Goal: Information Seeking & Learning: Learn about a topic

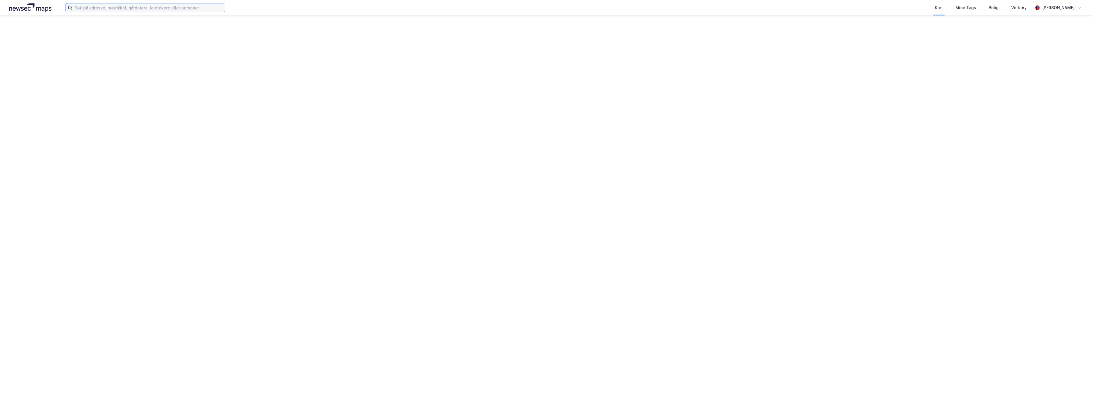
click at [141, 5] on input at bounding box center [148, 7] width 153 height 9
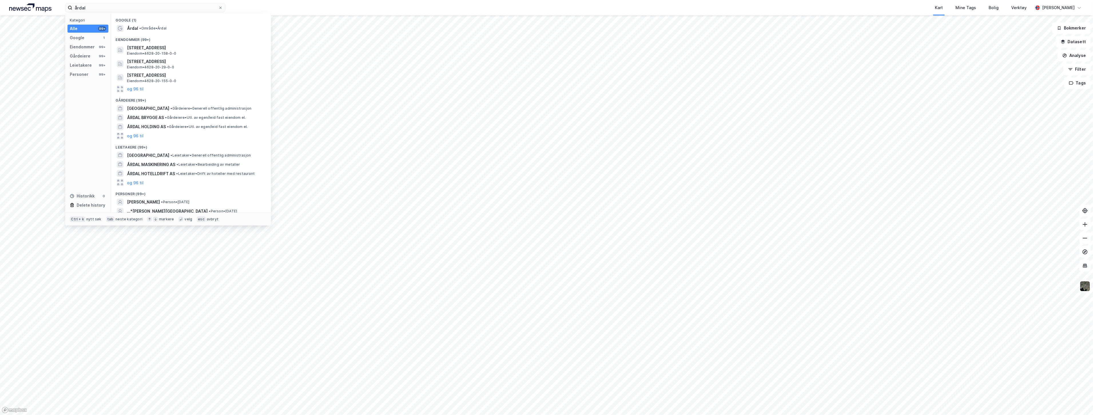
click at [183, 26] on div "Årdal • Område • [GEOGRAPHIC_DATA]" at bounding box center [196, 28] width 138 height 7
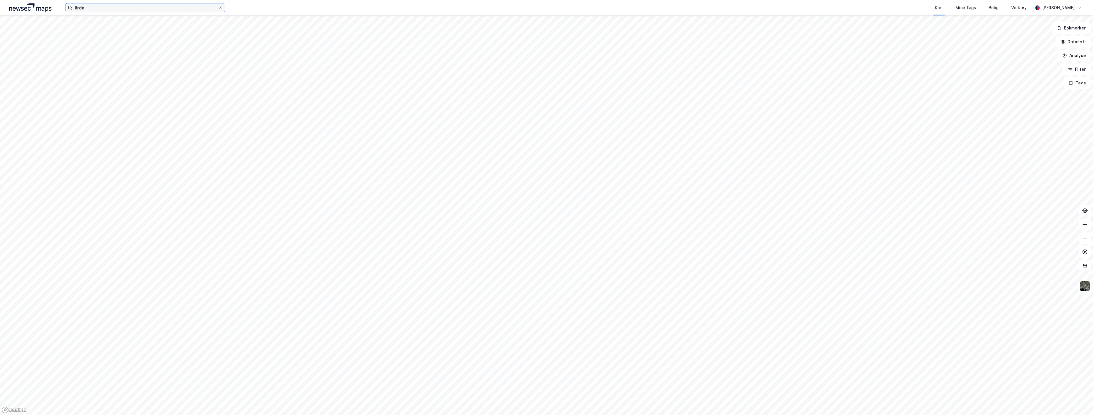
click at [182, 9] on input "årdal" at bounding box center [145, 7] width 146 height 9
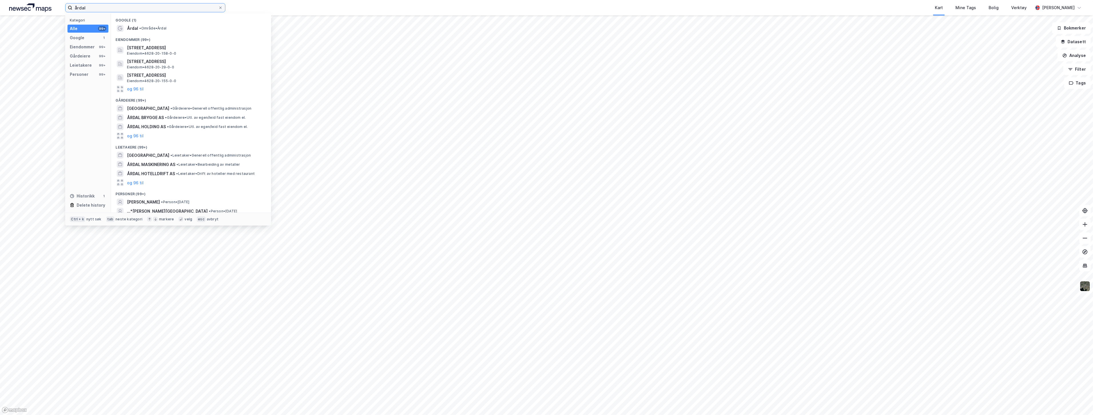
drag, startPoint x: 167, startPoint y: 7, endPoint x: 43, endPoint y: 7, distance: 123.8
click at [43, 7] on div "årdal Kategori Alle 99+ Google 1 Eiendommer 99+ Gårdeiere 99+ Leietakere 99+ Pe…" at bounding box center [546, 7] width 1093 height 15
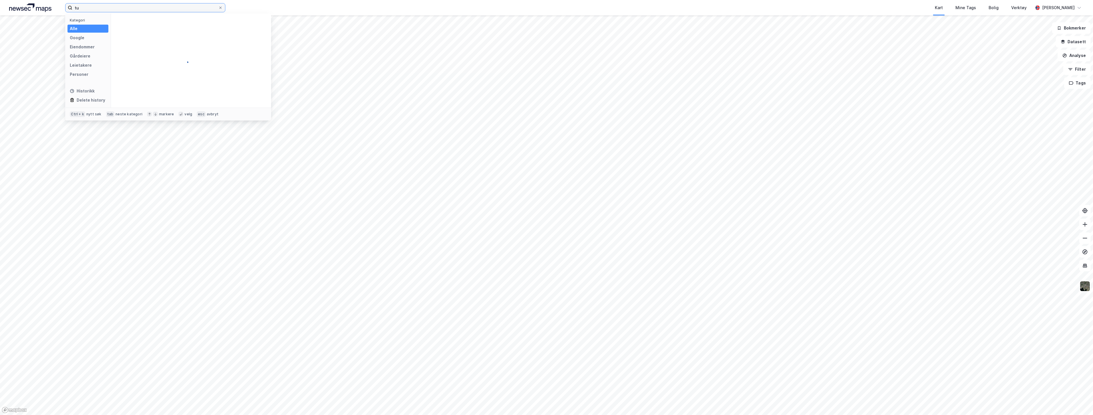
type input "t"
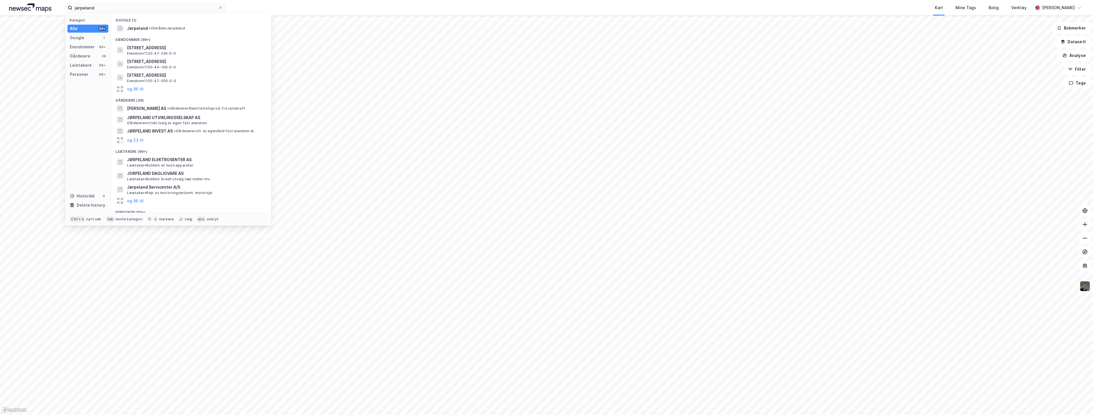
click at [159, 27] on span "• Område • [GEOGRAPHIC_DATA]" at bounding box center [167, 28] width 36 height 5
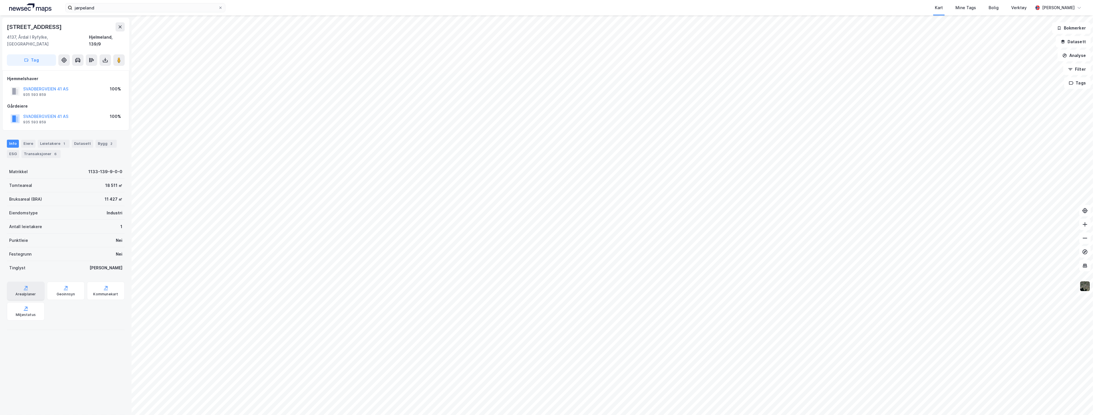
click at [30, 281] on div "Arealplaner" at bounding box center [26, 290] width 38 height 18
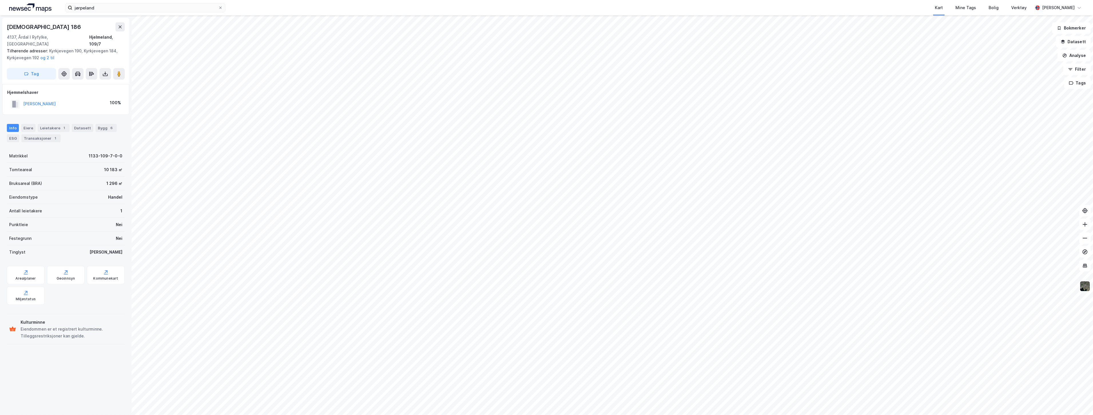
click at [36, 136] on div "Info [PERSON_NAME] 1 Datasett Bygg 6 ESG Transaksjoner 1" at bounding box center [66, 130] width 132 height 27
click at [38, 134] on div "Transaksjoner 1" at bounding box center [40, 138] width 39 height 8
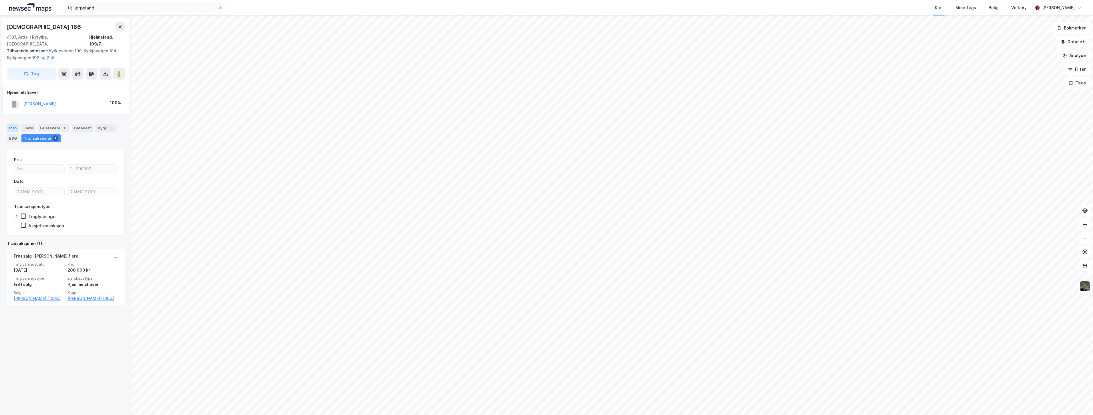
click at [15, 124] on div "Info" at bounding box center [13, 128] width 12 height 8
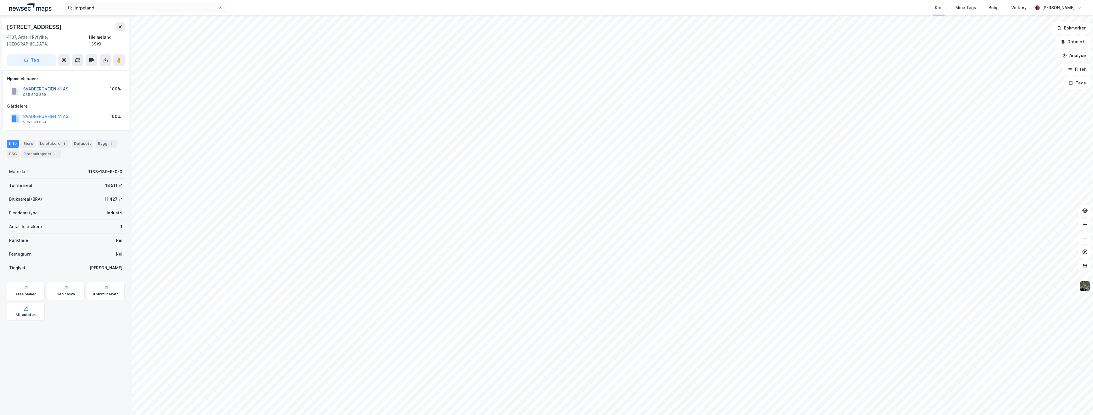
click at [0, 0] on button "SVADBERGVEIEN 41 AS" at bounding box center [0, 0] width 0 height 0
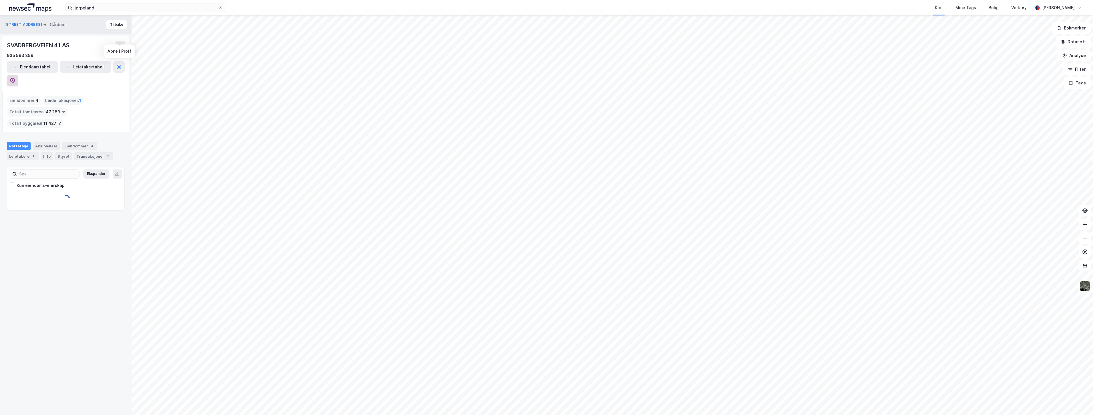
click at [15, 78] on icon at bounding box center [12, 81] width 5 height 6
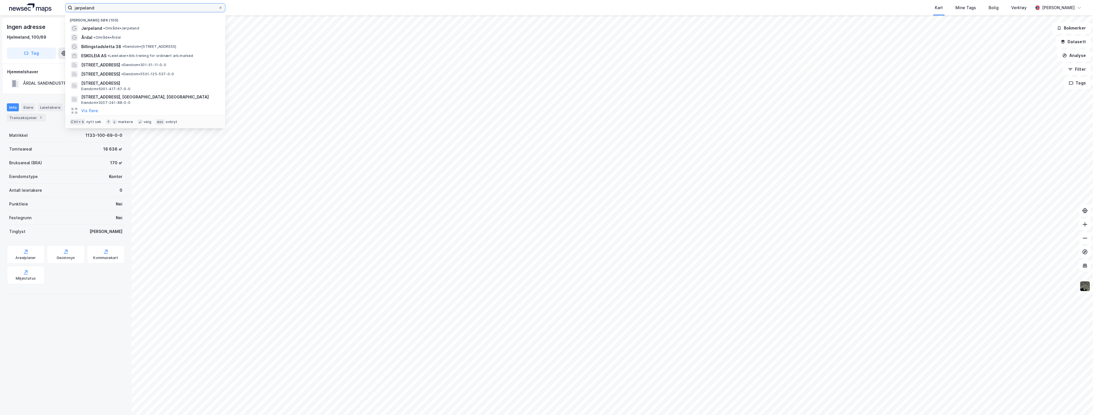
drag, startPoint x: 124, startPoint y: 5, endPoint x: 0, endPoint y: -6, distance: 124.6
click at [0, 0] on html "[PERSON_NAME] søk (100) [PERSON_NAME] • Jørpeland [GEOGRAPHIC_DATA] • Område • …" at bounding box center [546, 207] width 1093 height 415
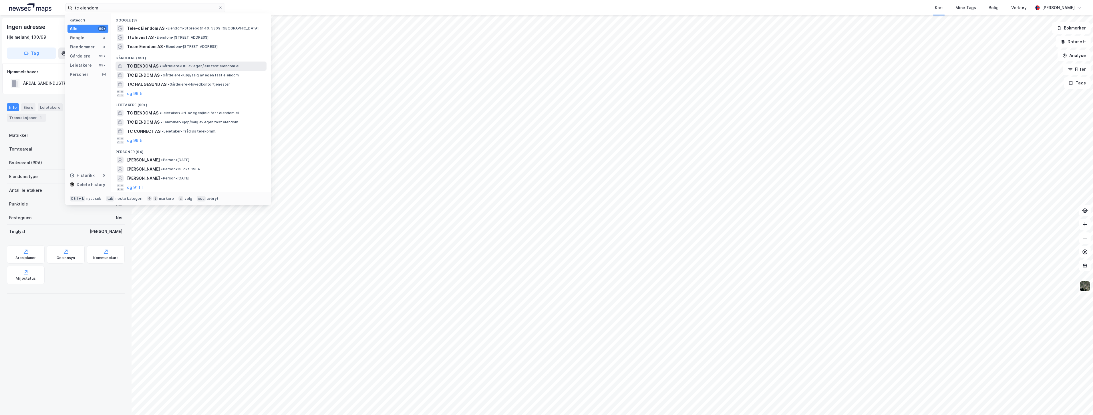
click at [173, 68] on span "• Gårdeiere • Utl. av egen/leid fast eiendom el." at bounding box center [200, 66] width 81 height 5
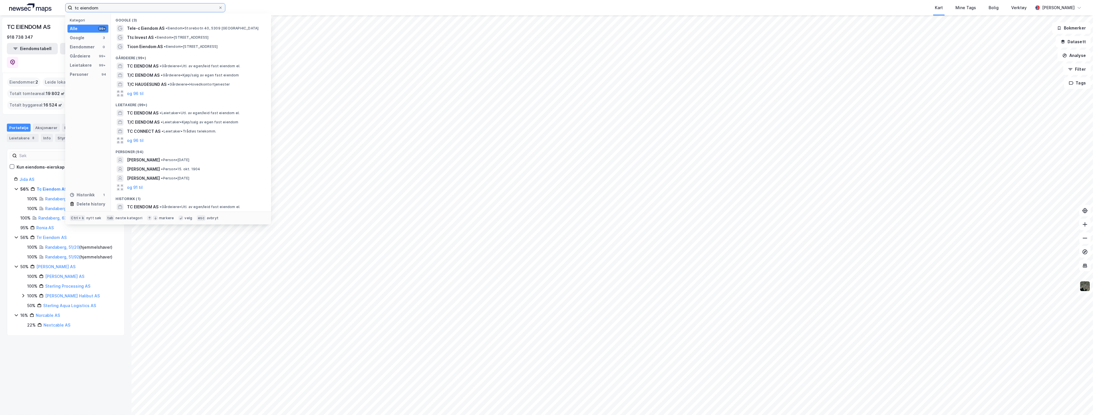
drag, startPoint x: 112, startPoint y: 9, endPoint x: 14, endPoint y: 0, distance: 98.4
click at [14, 0] on div "tc eiendom Kategori Alle 99+ Google 3 Eiendommer 0 Gårdeiere 99+ Leietakere 99+…" at bounding box center [546, 7] width 1093 height 15
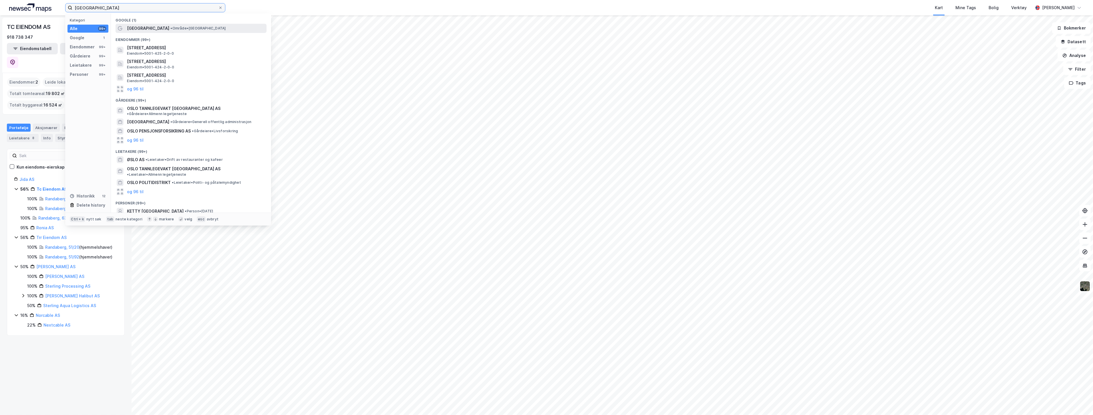
type input "[GEOGRAPHIC_DATA]"
click at [170, 29] on span "• Område • [GEOGRAPHIC_DATA]" at bounding box center [197, 28] width 55 height 5
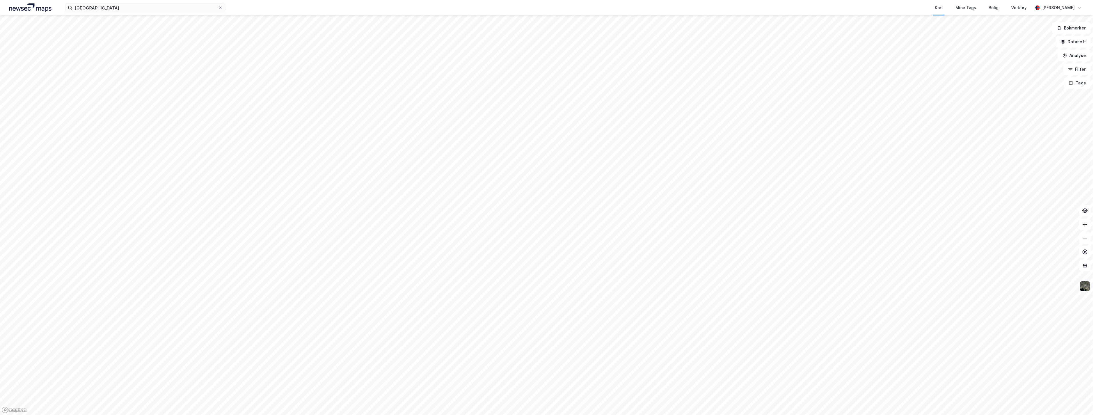
click at [1085, 284] on img at bounding box center [1084, 285] width 11 height 11
click at [1028, 163] on div "Flyfoto" at bounding box center [1029, 160] width 14 height 7
click at [1074, 51] on button "Analyse" at bounding box center [1073, 55] width 33 height 11
click at [1018, 67] on div "Tegn område" at bounding box center [1024, 67] width 50 height 5
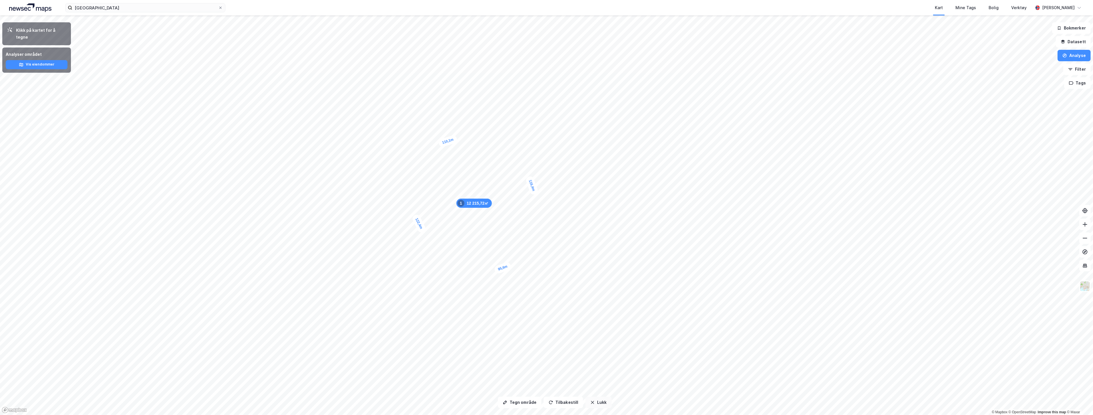
click at [587, 401] on button "Lukk" at bounding box center [598, 401] width 26 height 11
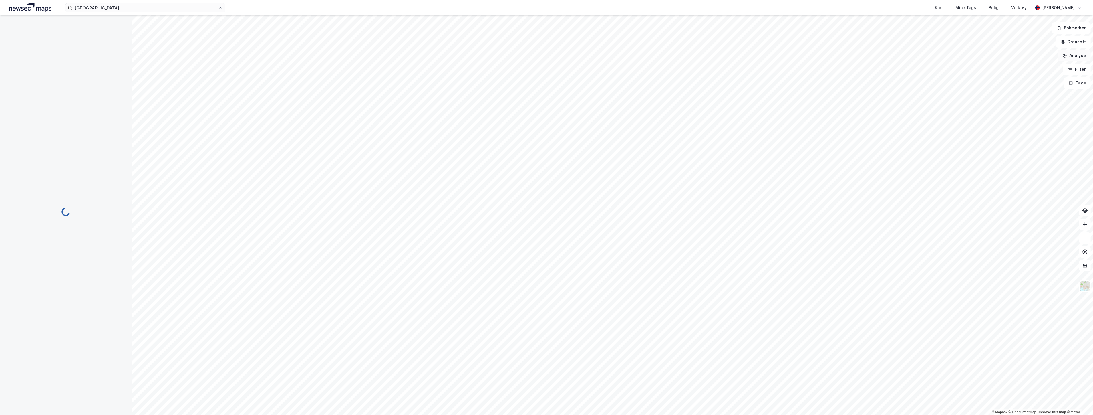
click at [1075, 52] on button "Analyse" at bounding box center [1073, 55] width 33 height 11
click at [1022, 67] on div "Tegn område" at bounding box center [1024, 67] width 50 height 5
